Goal: Check status: Check status

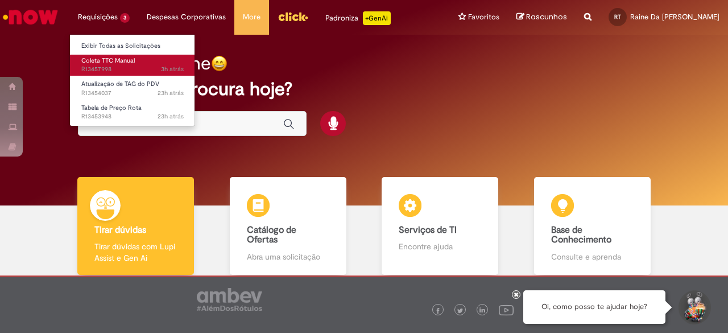
click at [117, 69] on span "3h atrás 3 horas atrás R13457998" at bounding box center [132, 69] width 102 height 9
click at [117, 65] on span "3h atrás 3 horas atrás R13457998" at bounding box center [132, 69] width 102 height 9
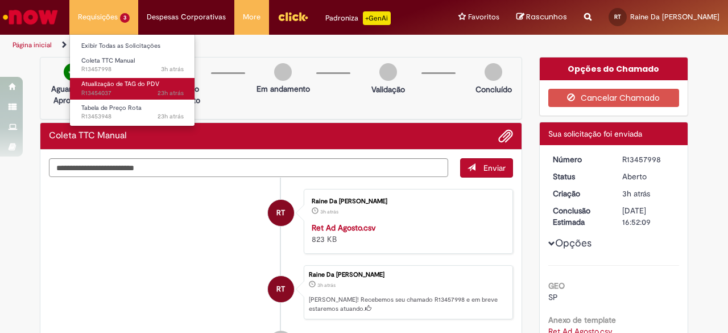
click at [106, 88] on span "Atualização de TAG do PDV" at bounding box center [120, 84] width 78 height 9
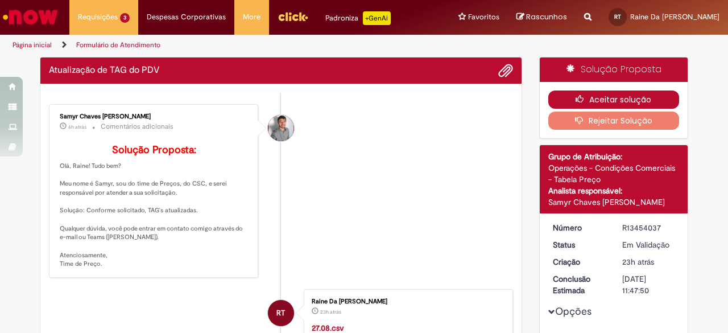
click at [587, 94] on button "Aceitar solução" at bounding box center [613, 99] width 131 height 18
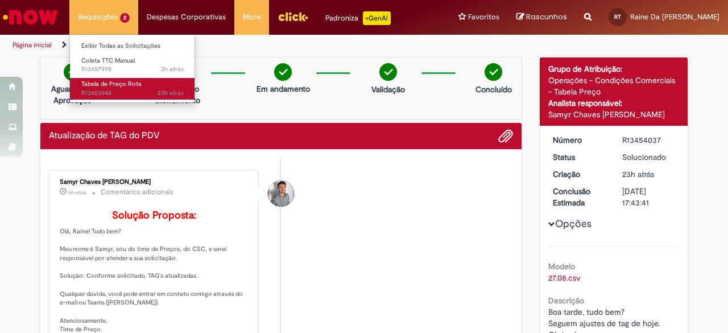
click at [121, 86] on span "Tabela de Preço Rota" at bounding box center [111, 84] width 60 height 9
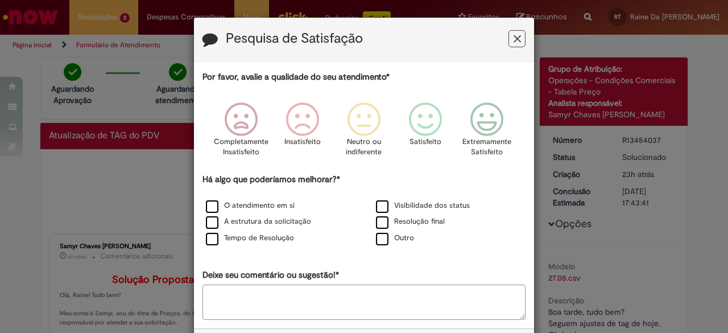
click at [520, 40] on button "Feedback" at bounding box center [516, 38] width 17 height 17
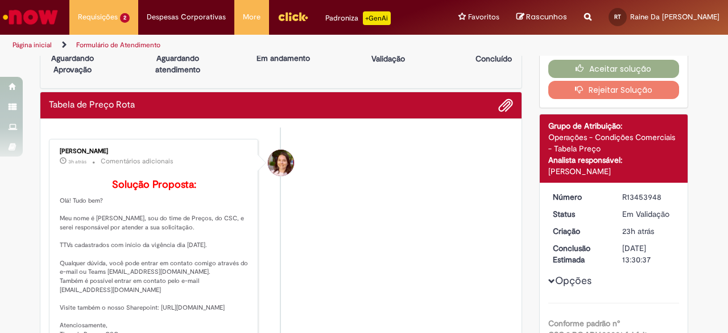
scroll to position [96, 0]
